Goal: Task Accomplishment & Management: Use online tool/utility

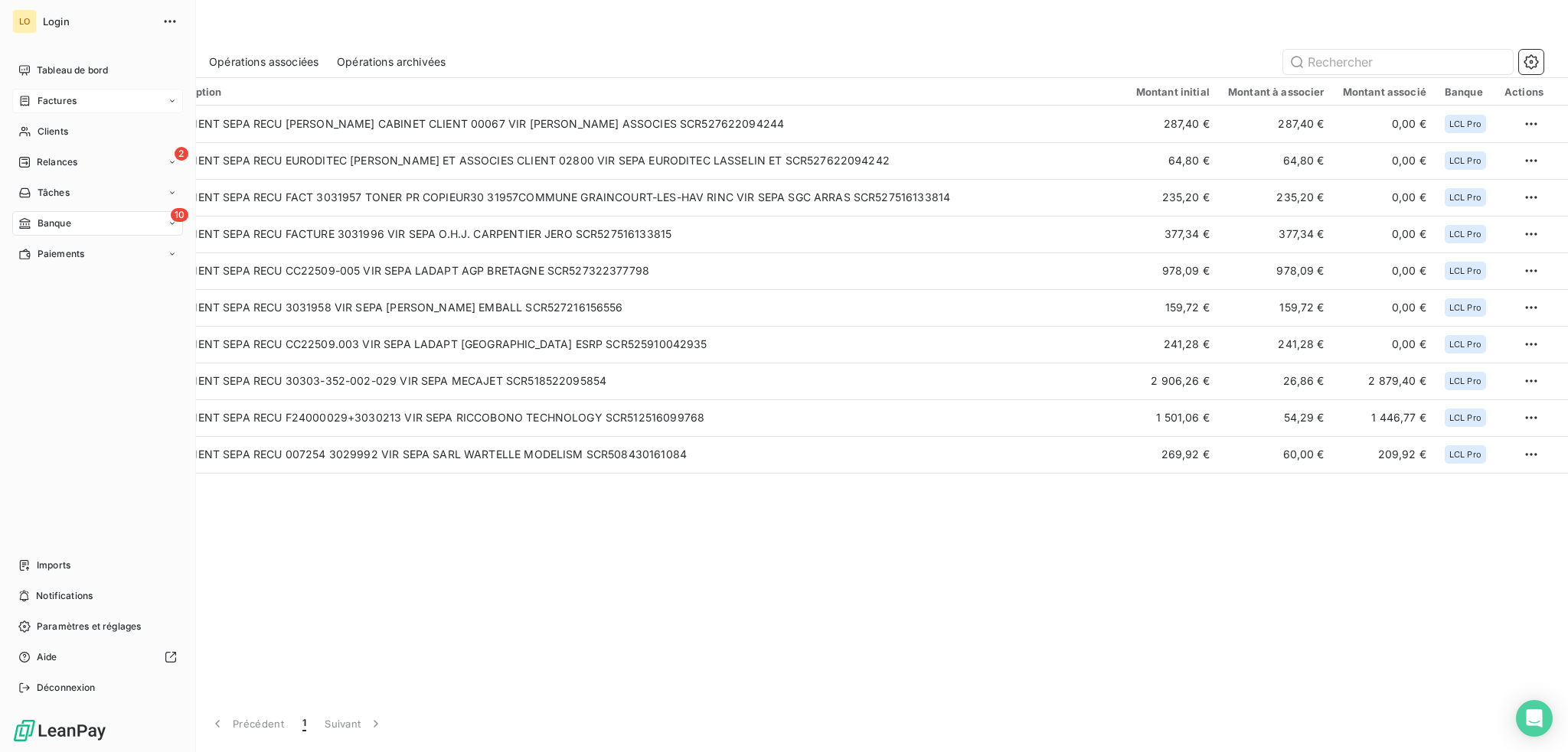
click at [52, 102] on span "Factures" at bounding box center [56, 101] width 39 height 13
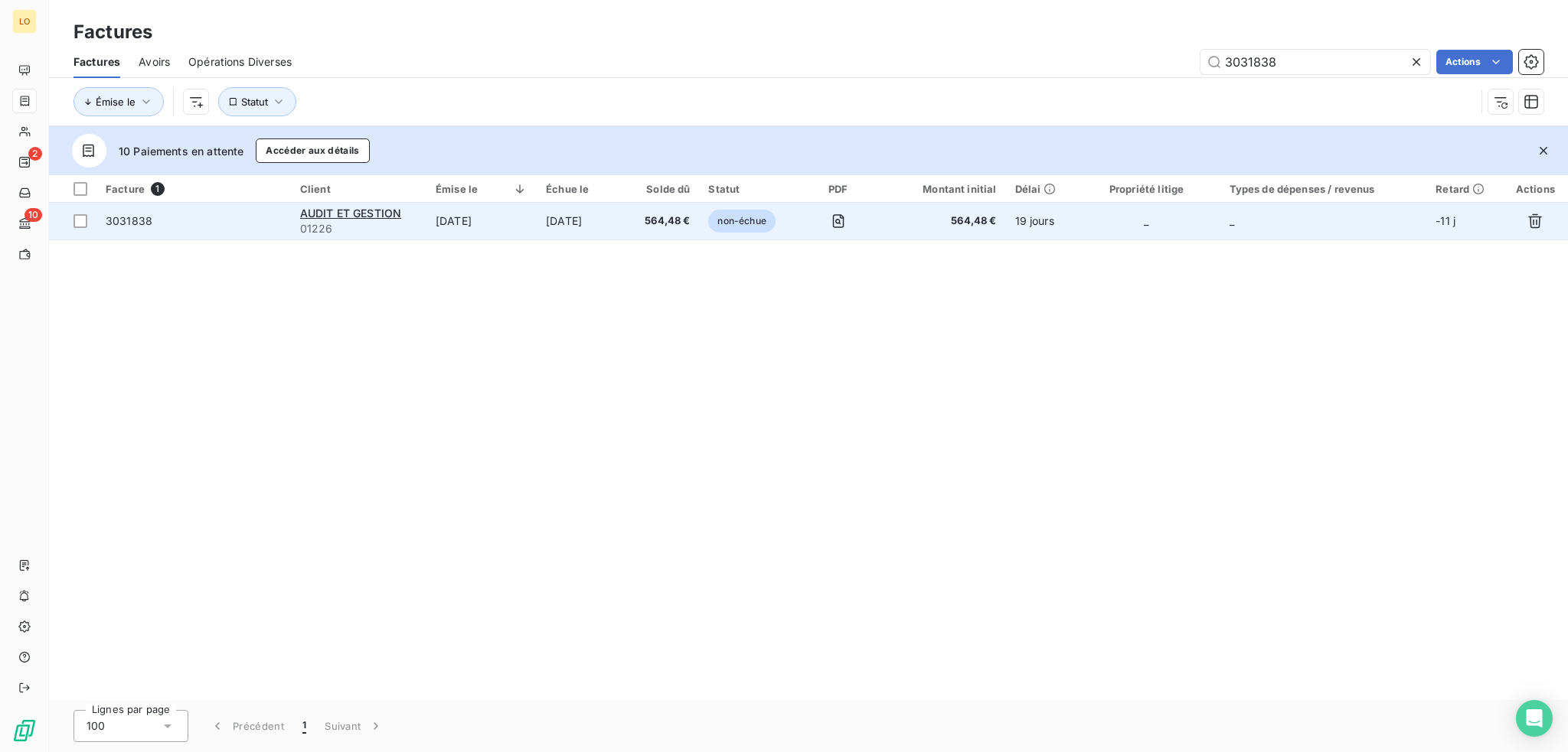
type input "3031838"
click at [250, 226] on span "3031838" at bounding box center [194, 221] width 176 height 15
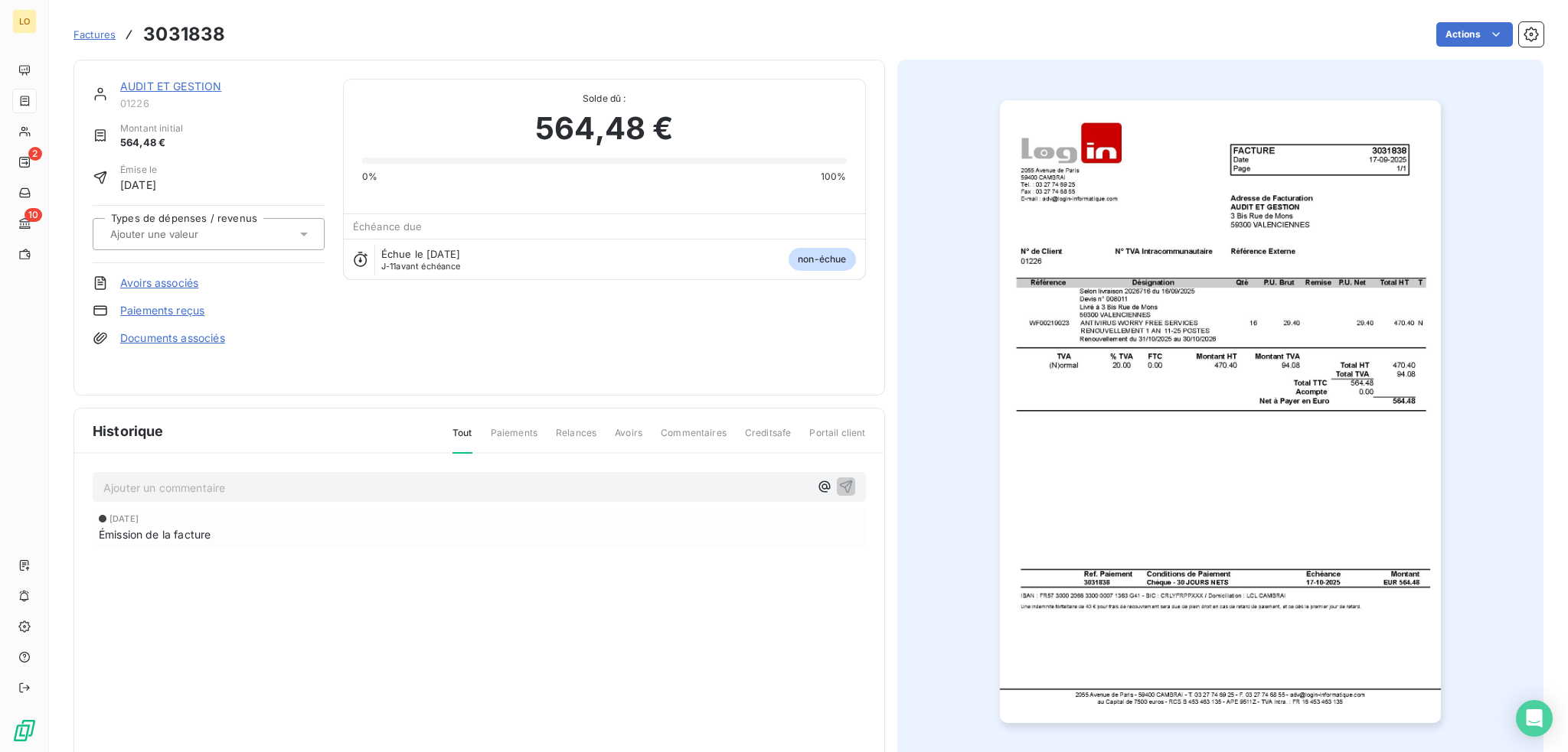
click at [210, 85] on link "AUDIT ET GESTION" at bounding box center [170, 86] width 101 height 13
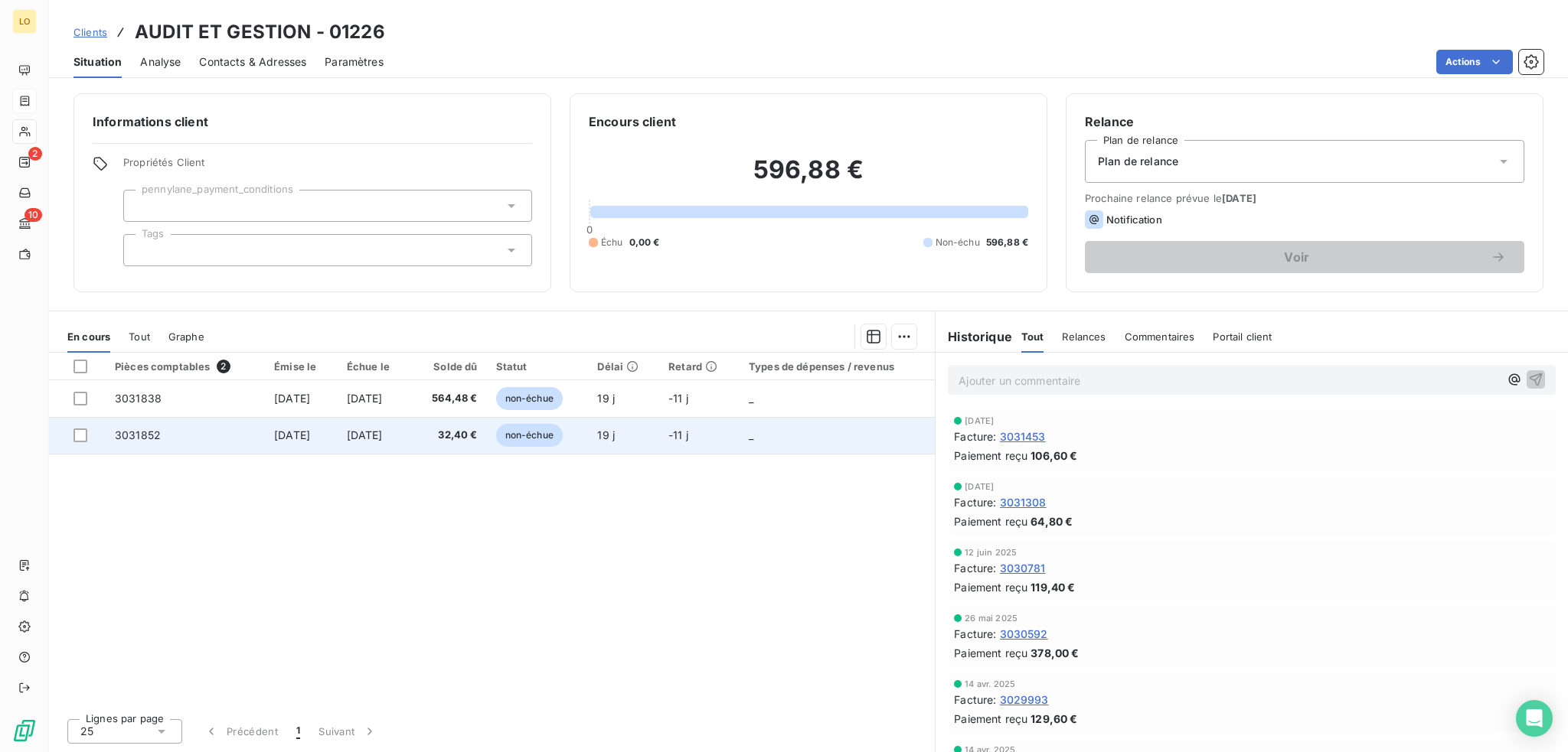
click at [563, 440] on span "non-échue" at bounding box center [529, 435] width 67 height 23
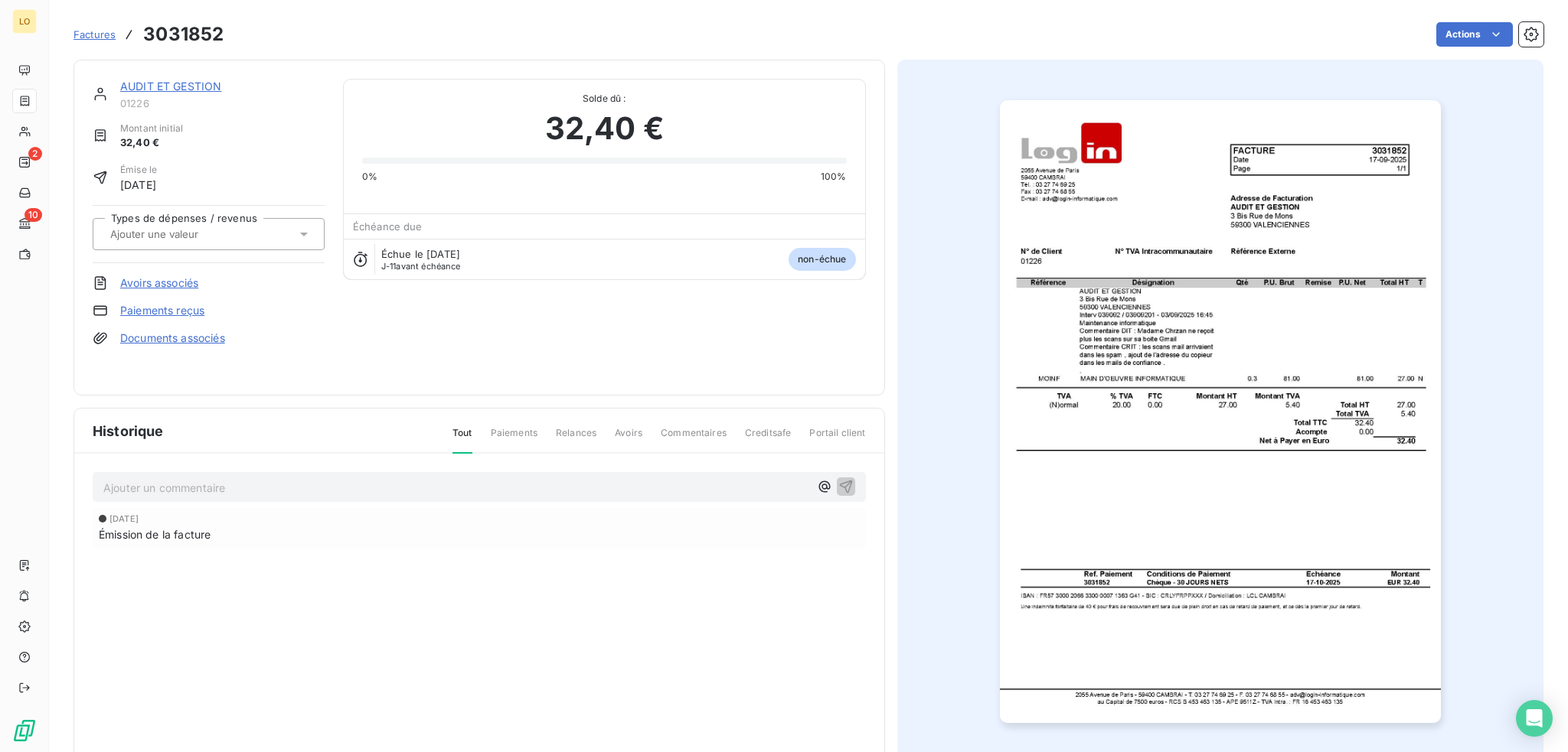
click at [159, 309] on link "Paiements reçus" at bounding box center [162, 310] width 84 height 15
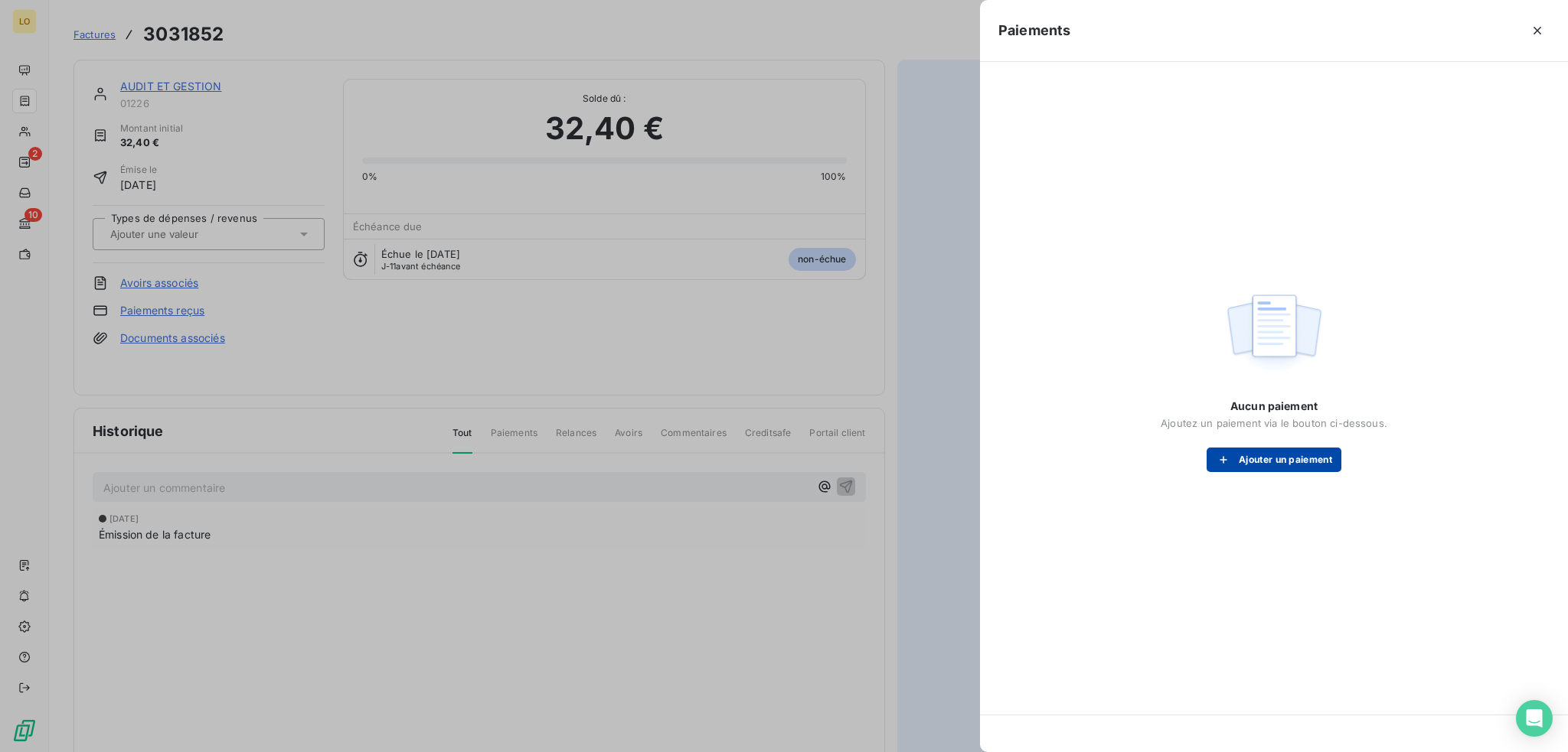
click at [1295, 462] on button "Ajouter un paiement" at bounding box center [1274, 459] width 135 height 25
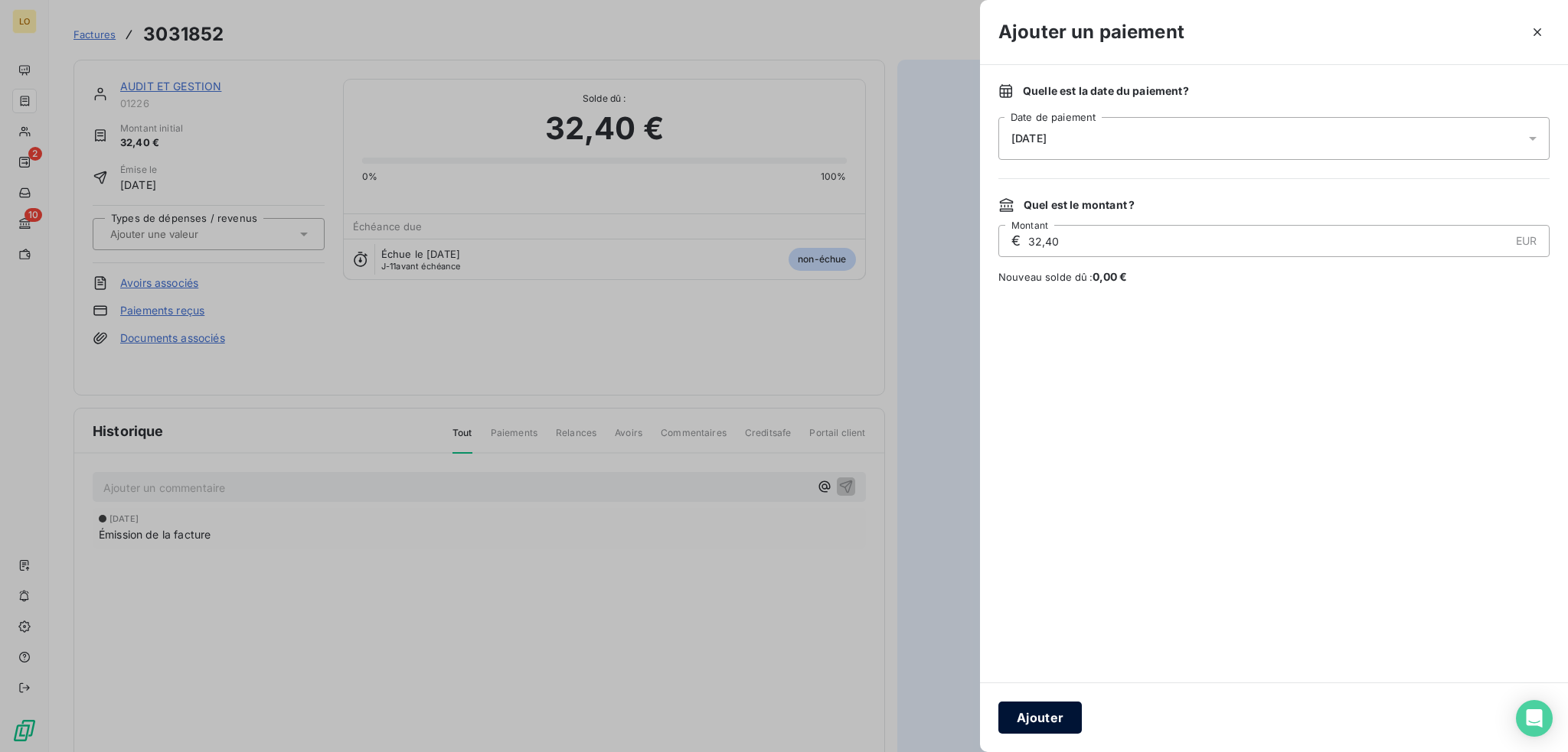
click at [1059, 720] on button "Ajouter" at bounding box center [1040, 718] width 83 height 33
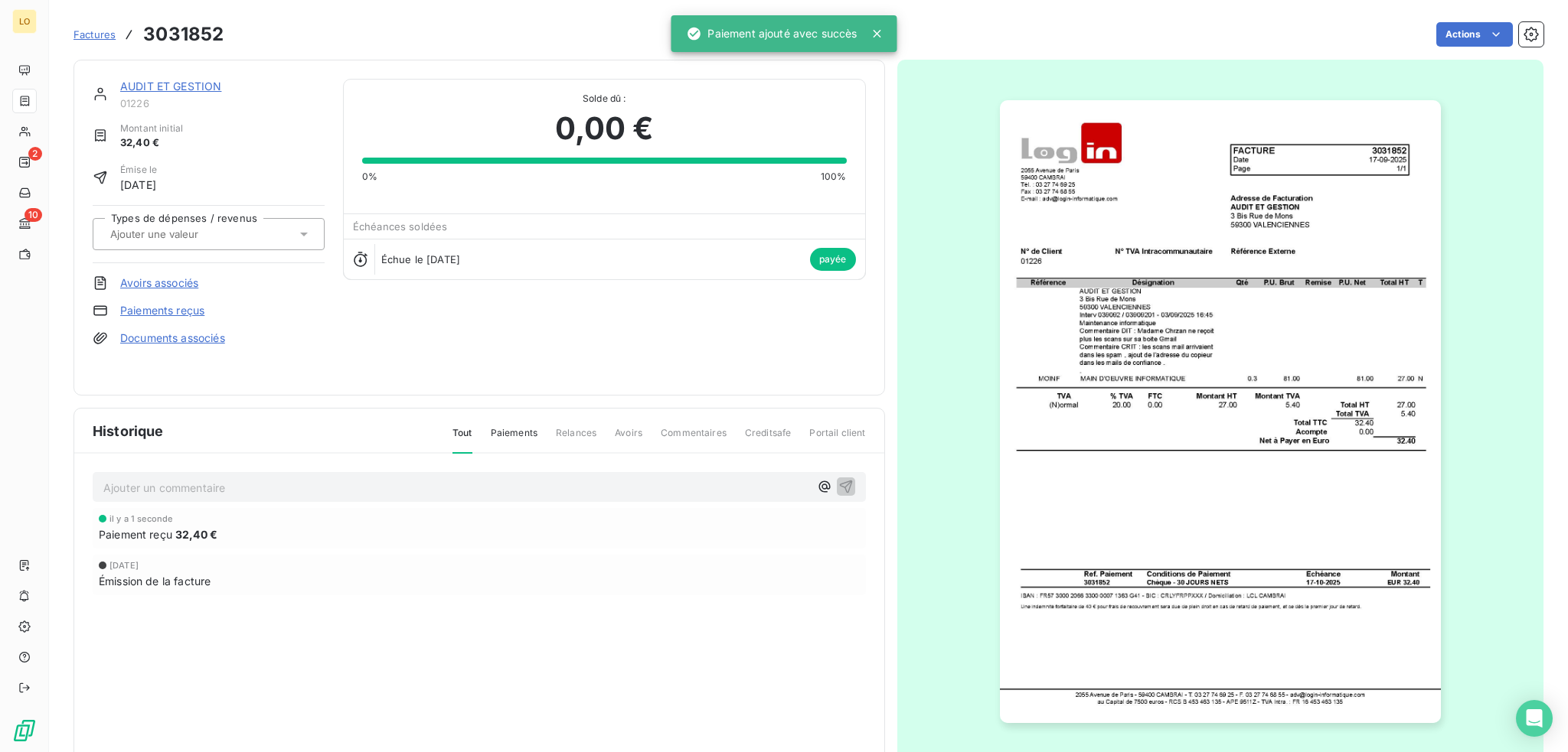
click at [180, 86] on link "AUDIT ET GESTION" at bounding box center [170, 86] width 101 height 13
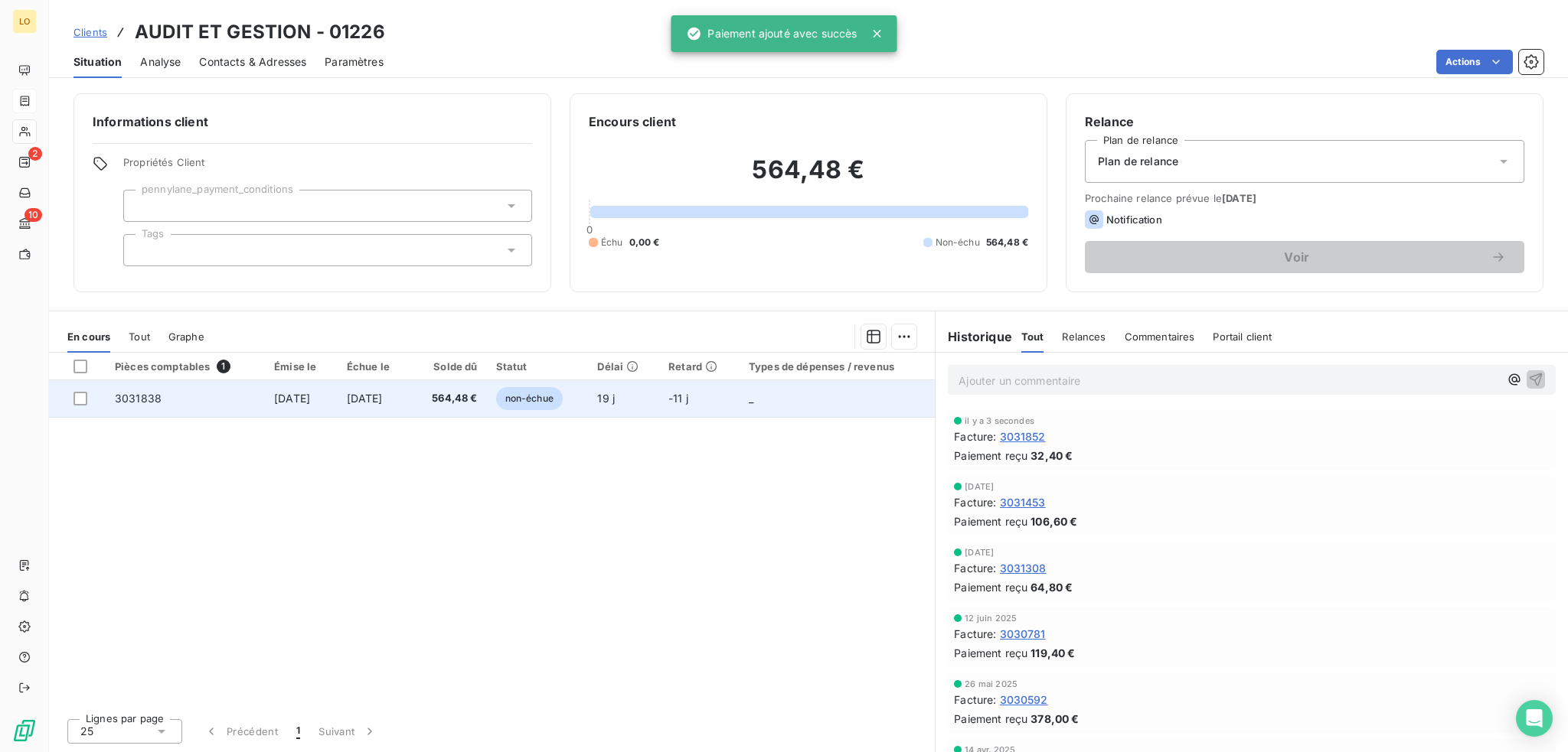
click at [563, 401] on span "non-échue" at bounding box center [529, 398] width 67 height 23
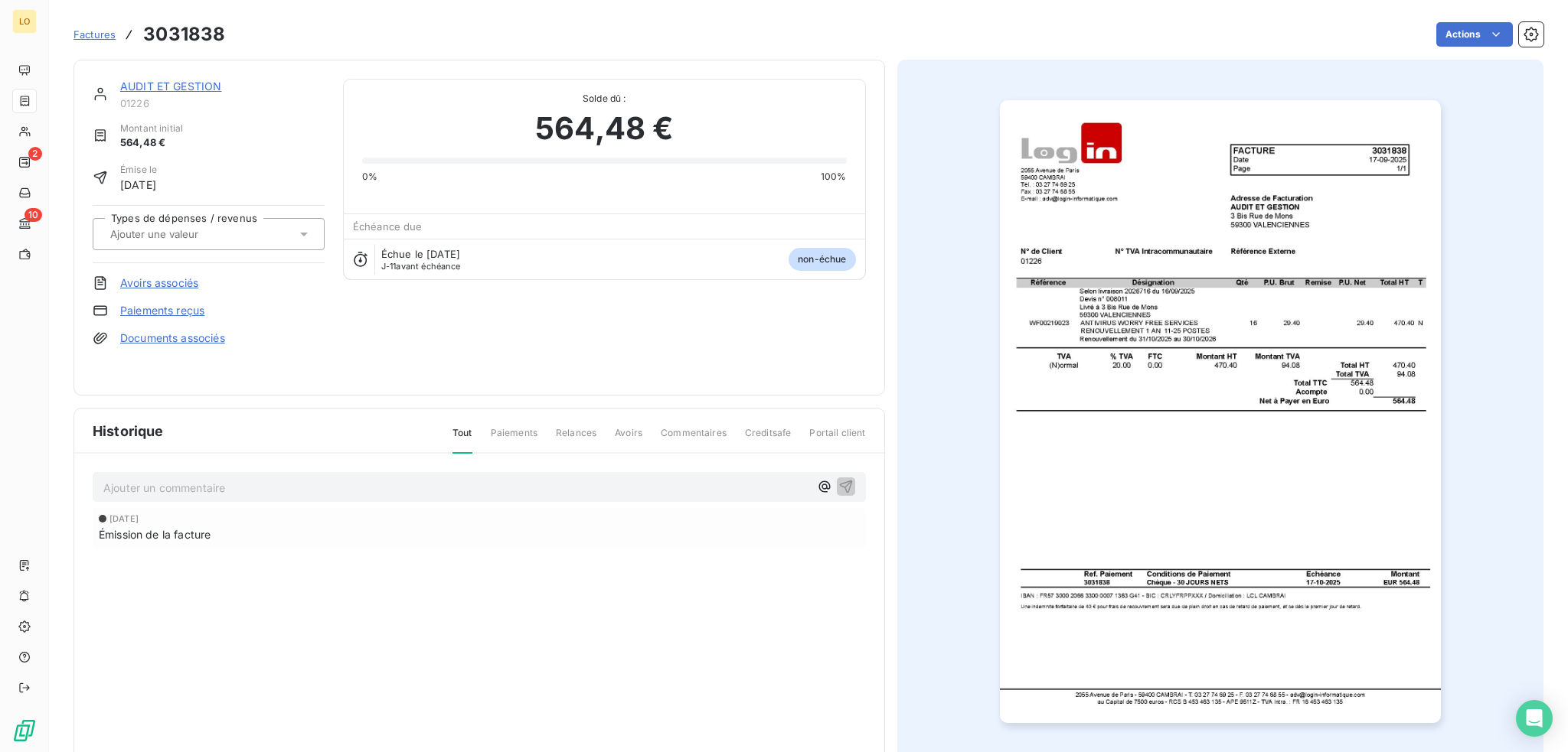
click at [185, 313] on link "Paiements reçus" at bounding box center [162, 310] width 84 height 15
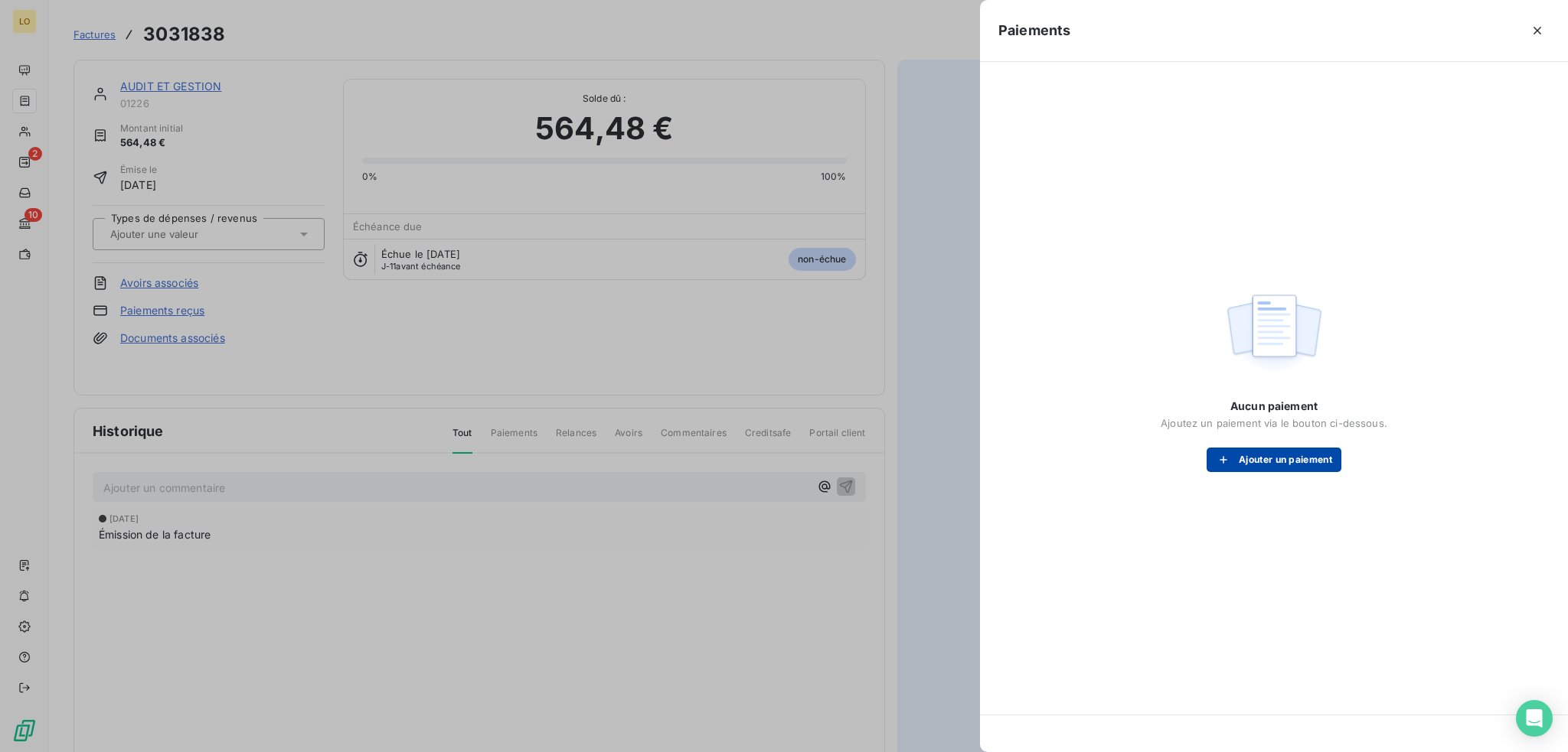
click at [1286, 461] on button "Ajouter un paiement" at bounding box center [1274, 459] width 135 height 25
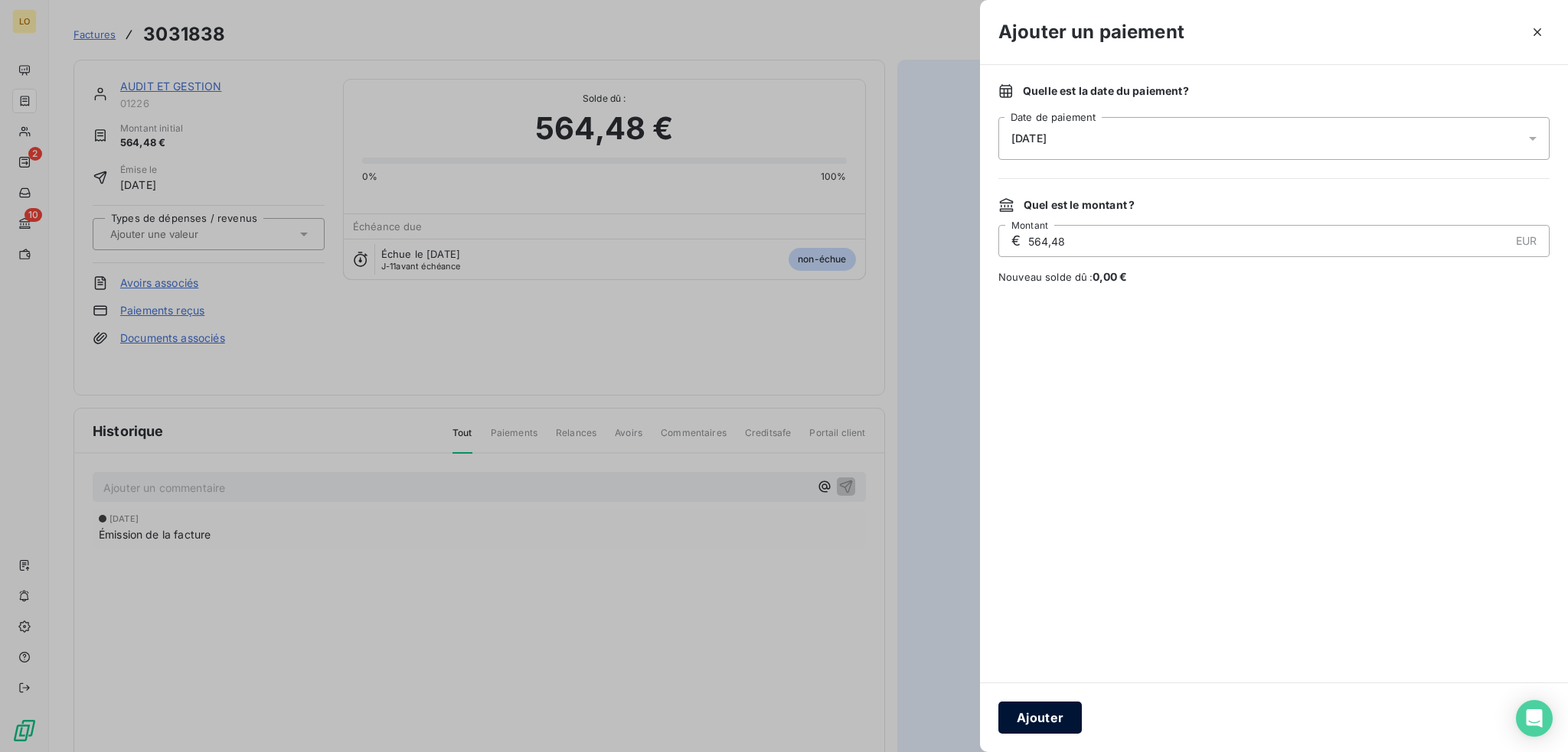
click at [1051, 715] on button "Ajouter" at bounding box center [1040, 718] width 83 height 33
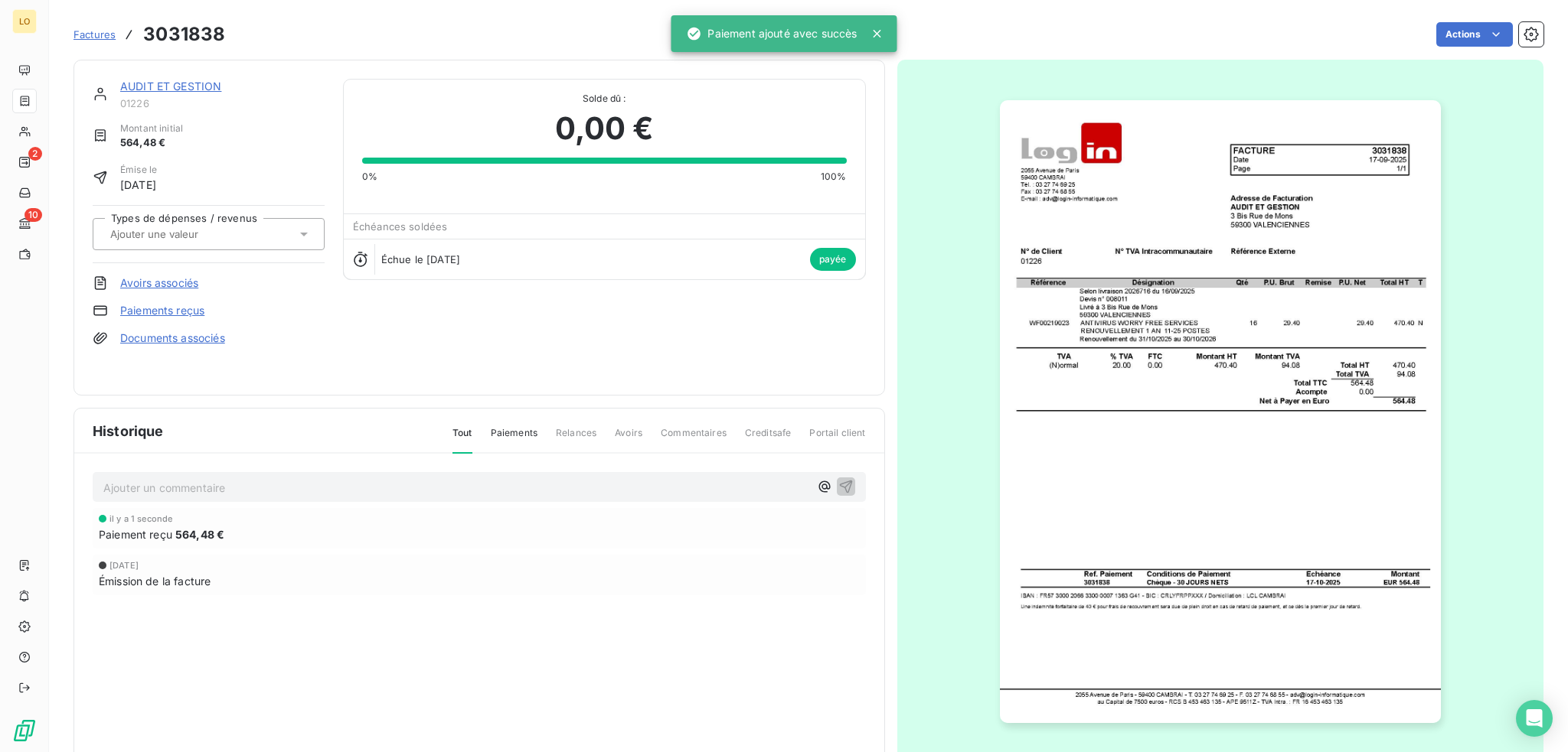
click at [204, 83] on link "AUDIT ET GESTION" at bounding box center [170, 86] width 101 height 13
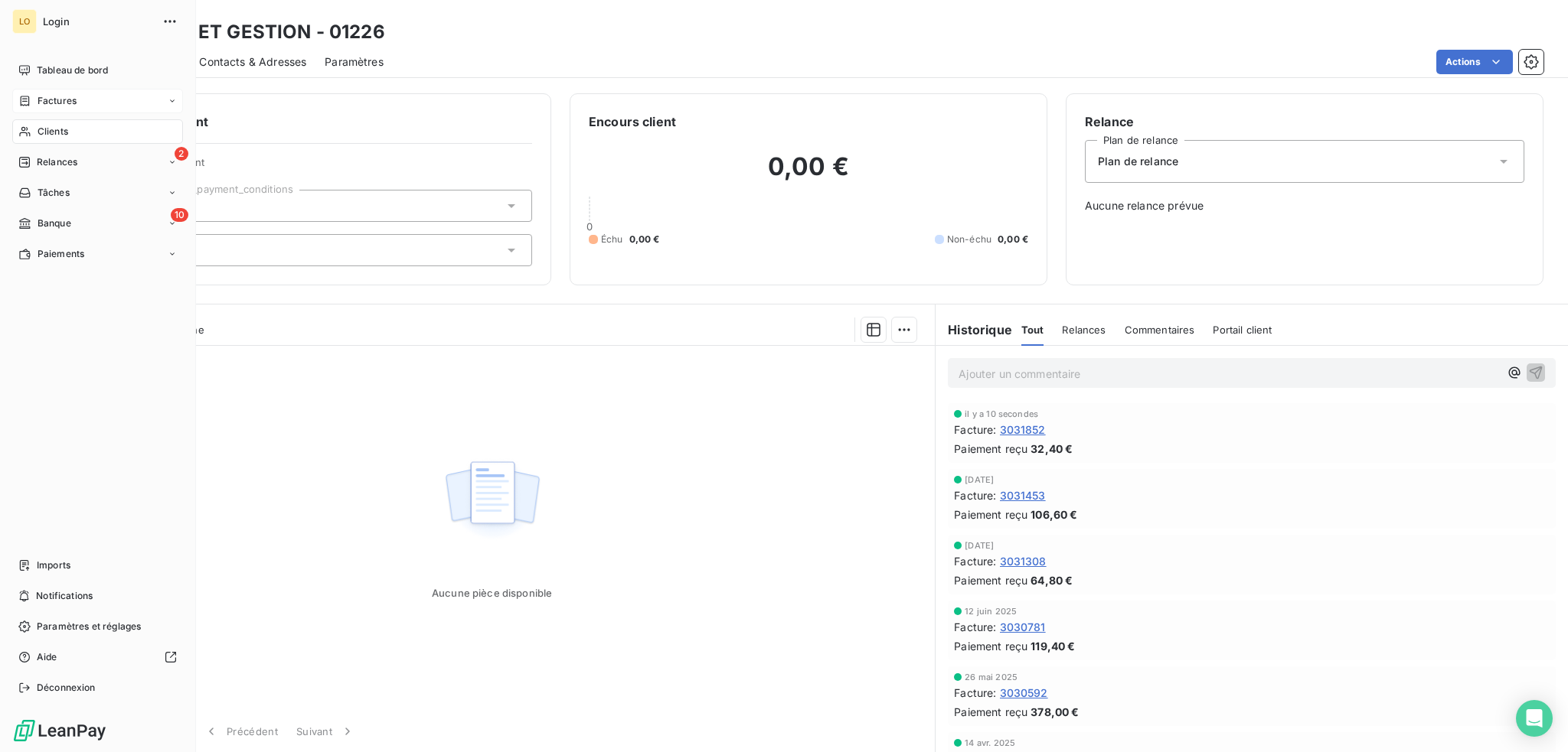
click at [64, 125] on span "Clients" at bounding box center [52, 131] width 31 height 13
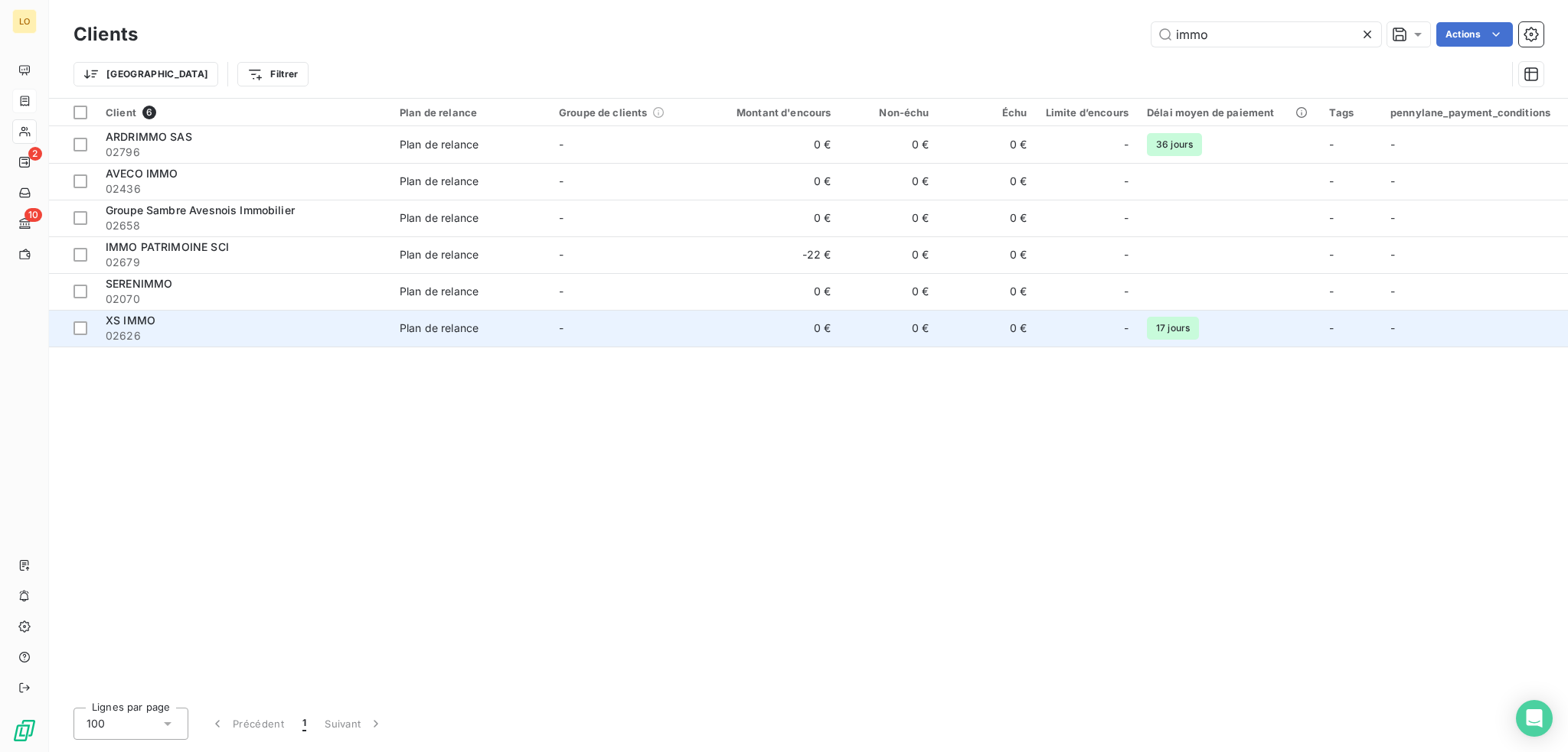
type input "immo"
click at [234, 320] on div "XS IMMO" at bounding box center [243, 320] width 275 height 15
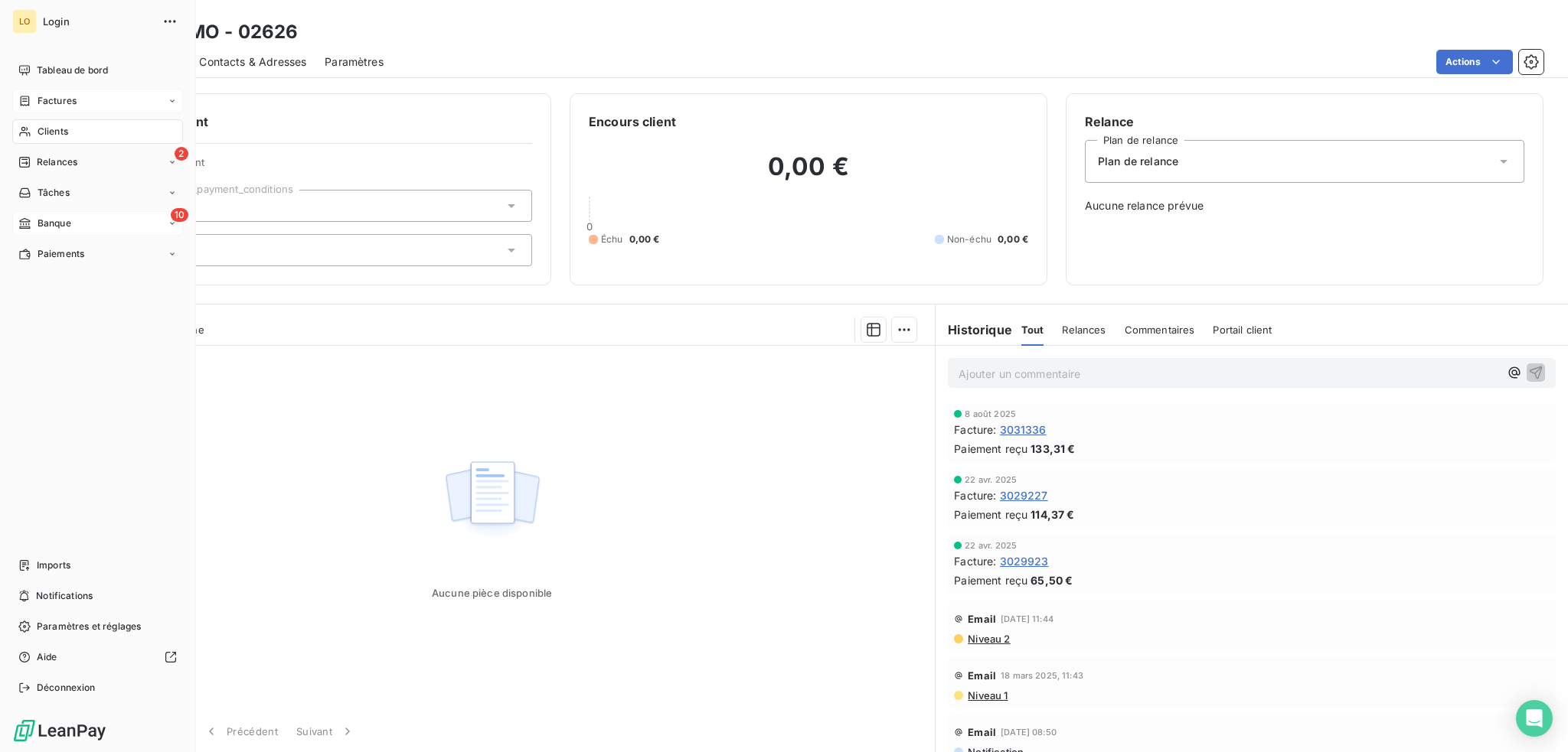
click at [55, 224] on span "Banque" at bounding box center [54, 223] width 33 height 13
